Goal: Task Accomplishment & Management: Use online tool/utility

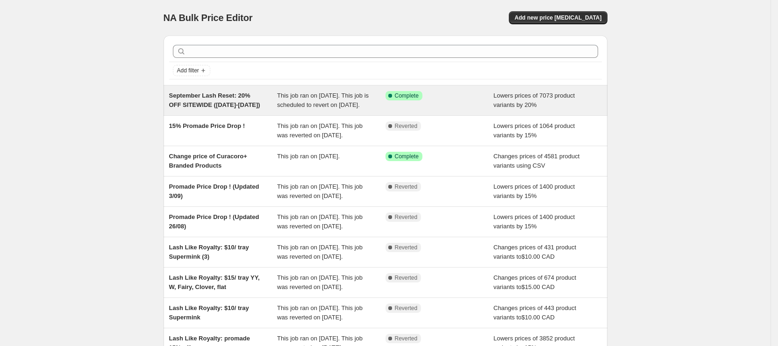
click at [280, 115] on div "September Lash Reset: 20% OFF SITEWIDE ([DATE]-[DATE]) This job ran on [DATE]. …" at bounding box center [385, 100] width 444 height 30
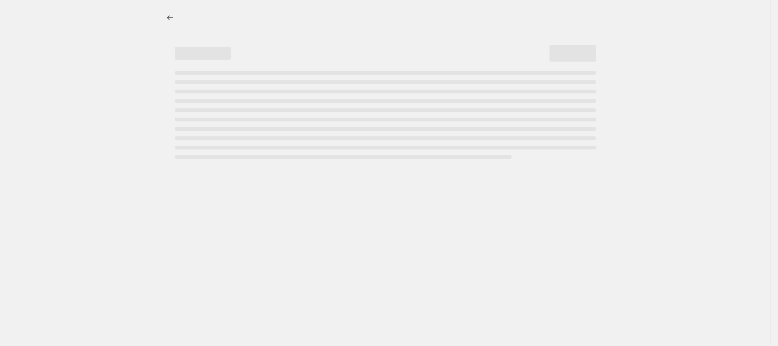
select select "percentage"
select select "product_status"
select select "vendor"
select select "not_equal"
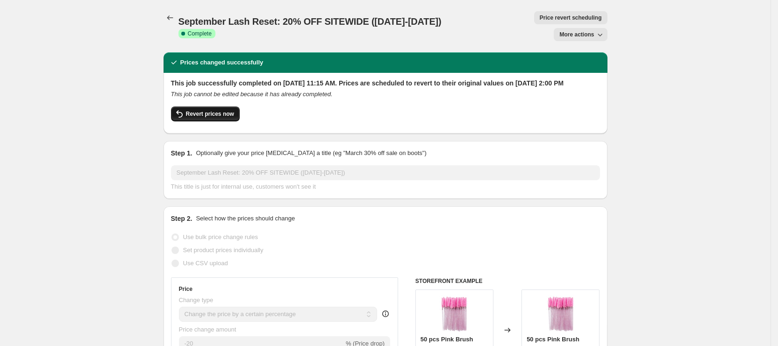
click at [209, 110] on span "Revert prices now" at bounding box center [210, 113] width 48 height 7
checkbox input "false"
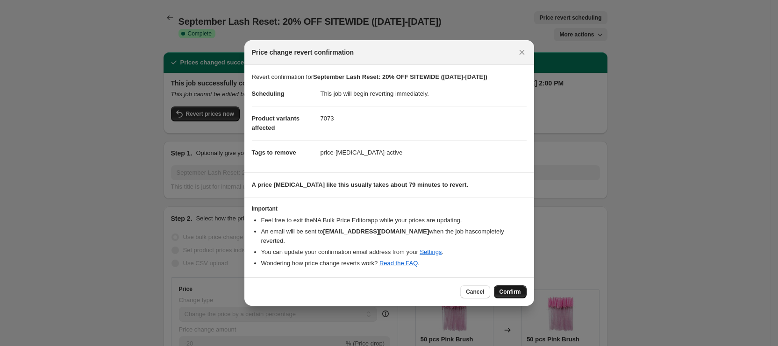
click at [506, 288] on span "Confirm" at bounding box center [509, 291] width 21 height 7
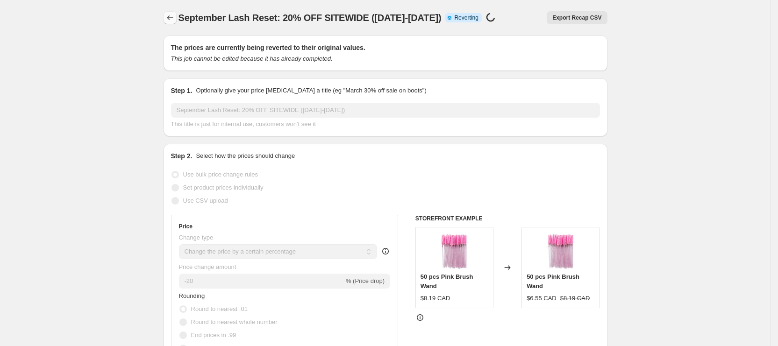
click at [174, 15] on icon "Price change jobs" at bounding box center [169, 17] width 9 height 9
